Goal: Transaction & Acquisition: Purchase product/service

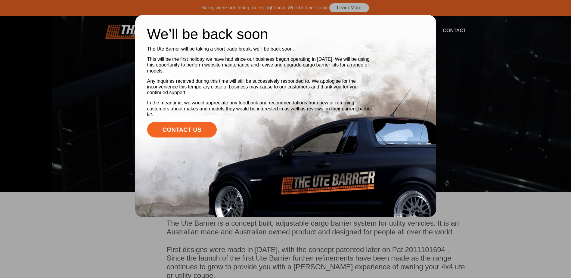
click at [455, 53] on div at bounding box center [285, 139] width 571 height 278
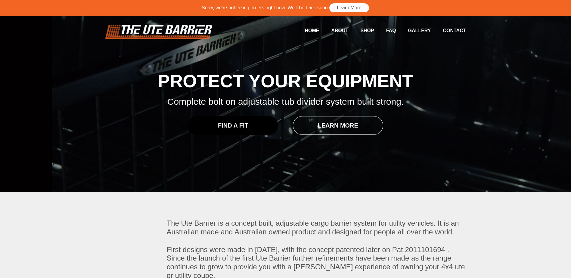
click at [254, 122] on link "Find a Fit" at bounding box center [233, 125] width 90 height 19
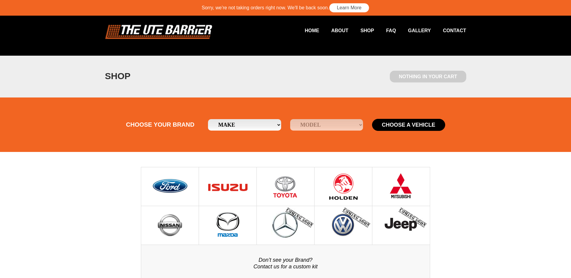
click at [165, 181] on img at bounding box center [169, 186] width 37 height 38
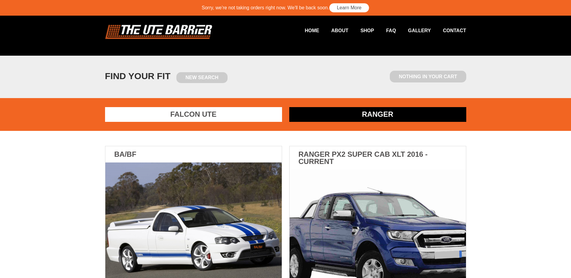
click at [344, 112] on link "Ranger" at bounding box center [377, 114] width 177 height 15
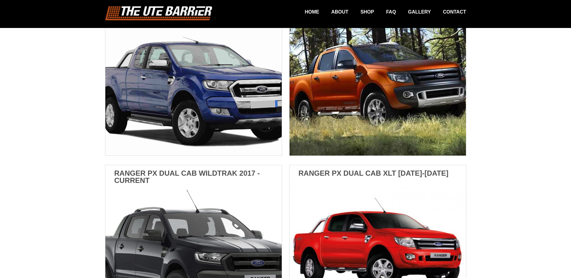
scroll to position [241, 0]
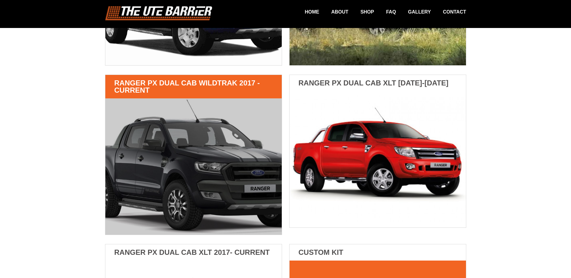
click at [117, 110] on img at bounding box center [193, 166] width 176 height 136
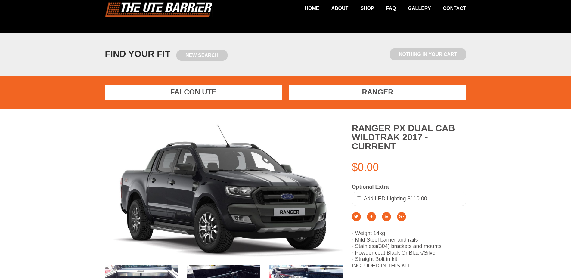
scroll to position [30, 0]
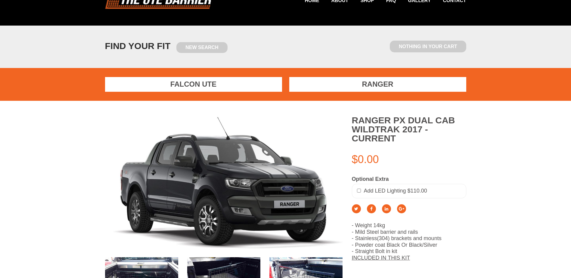
click at [358, 190] on input "checkbox" at bounding box center [359, 191] width 4 height 4
checkbox input "false"
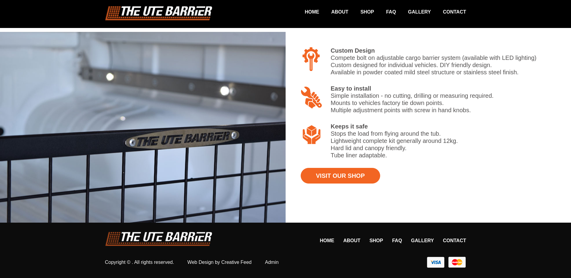
scroll to position [383, 0]
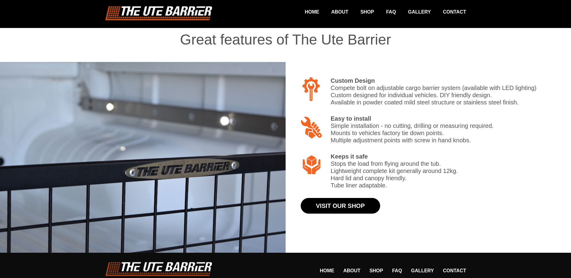
click at [341, 205] on link "Visit Our Shop" at bounding box center [339, 206] width 79 height 16
